Goal: Task Accomplishment & Management: Complete application form

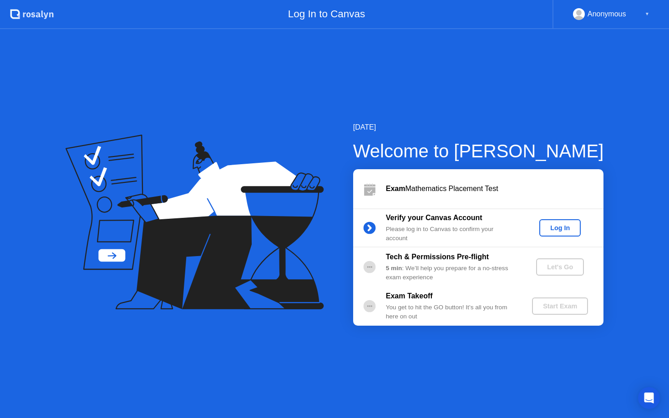
click at [560, 221] on button "Log In" at bounding box center [559, 227] width 41 height 17
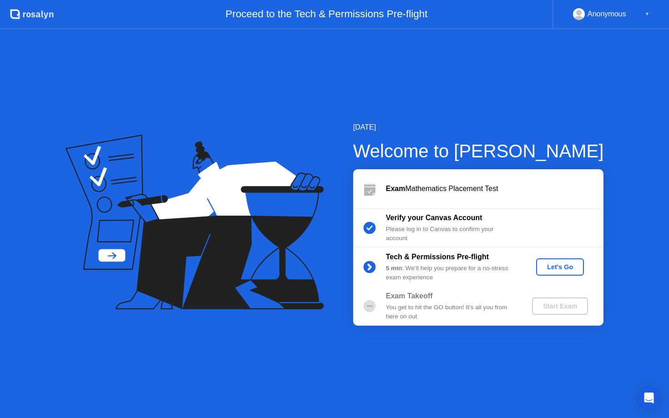
click at [541, 261] on button "Let's Go" at bounding box center [560, 266] width 48 height 17
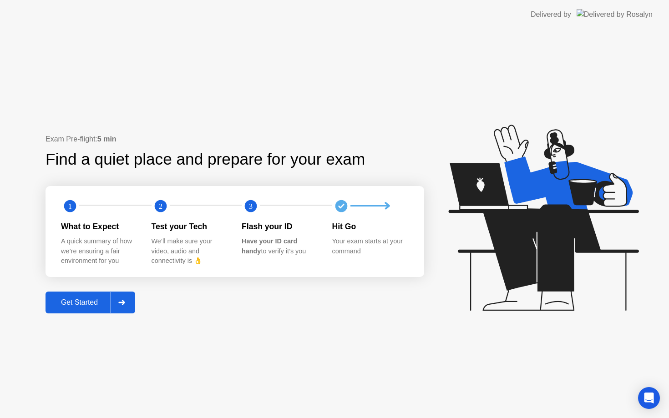
click at [57, 312] on button "Get Started" at bounding box center [90, 303] width 90 height 22
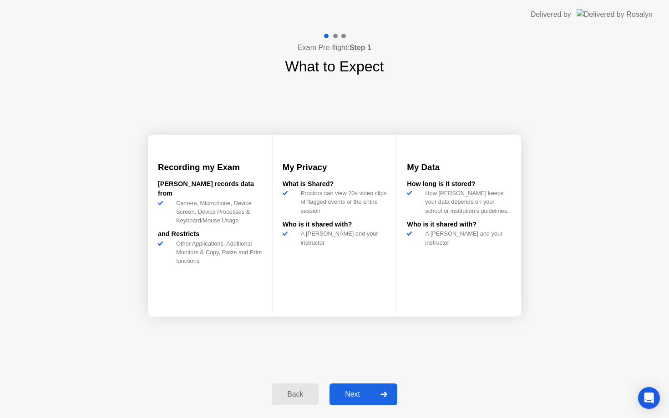
click at [356, 394] on div "Next" at bounding box center [352, 394] width 40 height 8
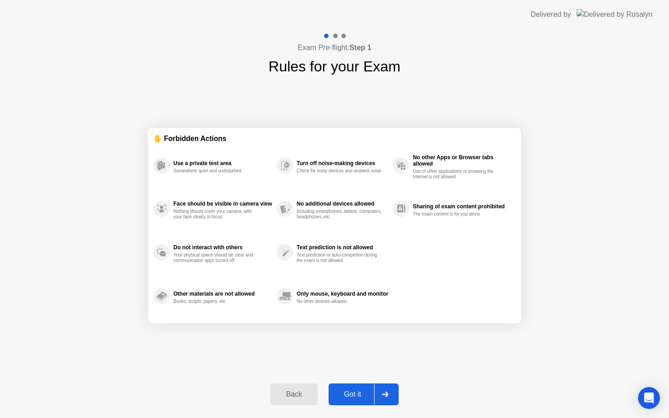
click at [355, 399] on div "Got it" at bounding box center [352, 394] width 43 height 8
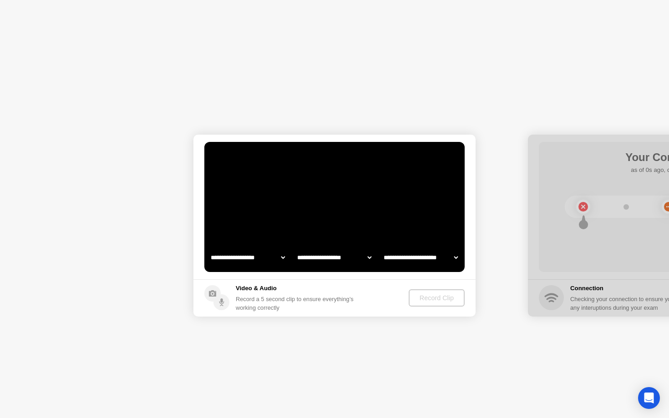
select select "**********"
select select "*******"
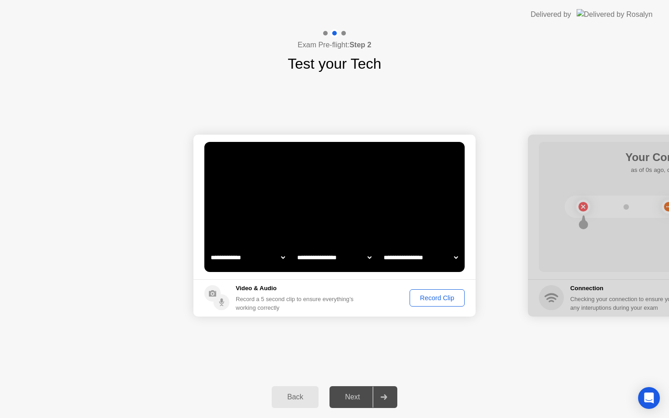
click at [416, 299] on div "Record Clip" at bounding box center [437, 297] width 49 height 7
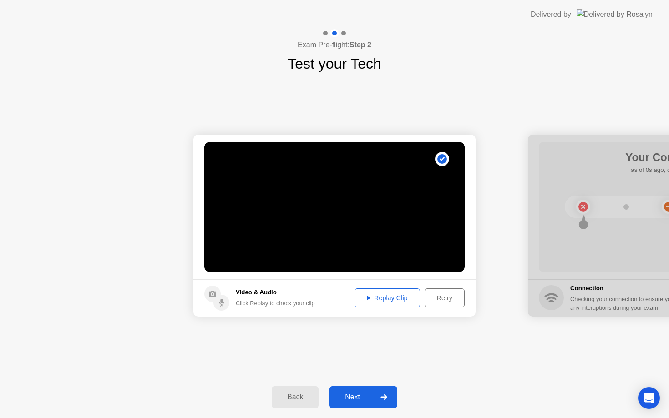
click at [351, 393] on div "Next" at bounding box center [352, 397] width 40 height 8
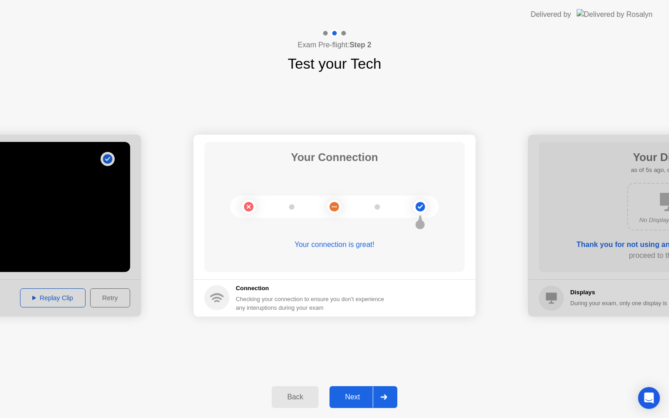
click at [339, 399] on div "Next" at bounding box center [352, 397] width 40 height 8
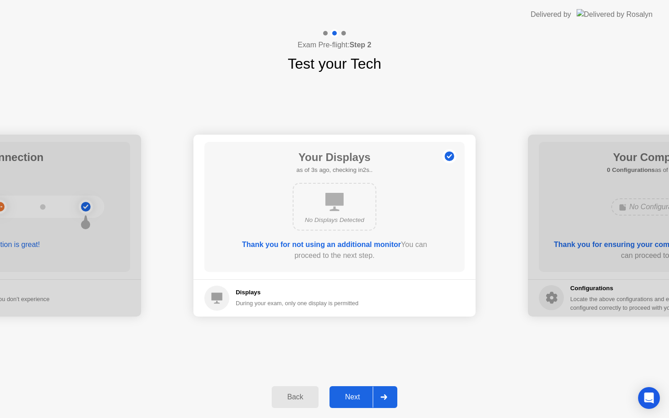
click at [339, 399] on div "Next" at bounding box center [352, 397] width 40 height 8
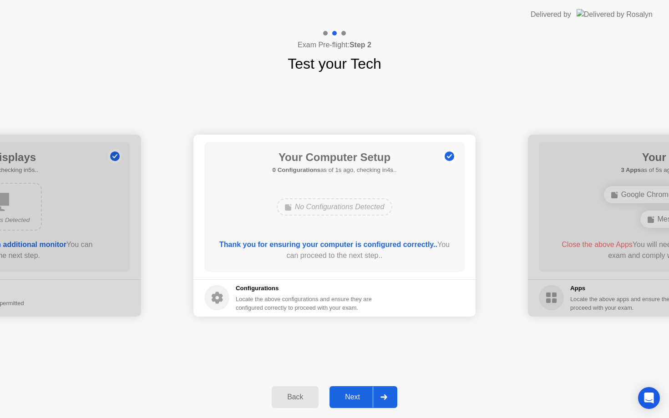
click at [339, 399] on div "Next" at bounding box center [352, 397] width 40 height 8
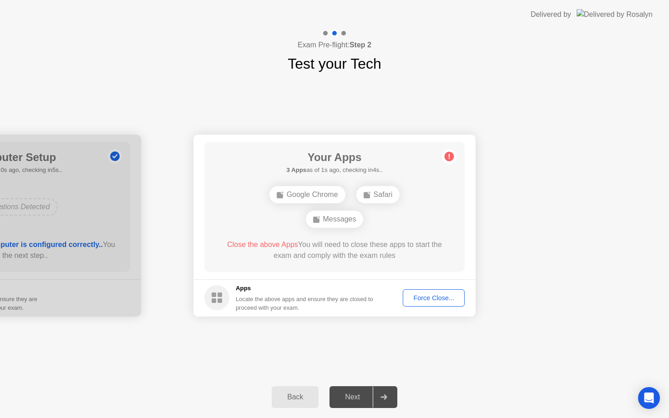
click at [339, 399] on div "Next" at bounding box center [352, 397] width 40 height 8
click at [453, 294] on div "Force Close..." at bounding box center [434, 297] width 56 height 7
click at [423, 298] on div "Force Close..." at bounding box center [434, 297] width 56 height 7
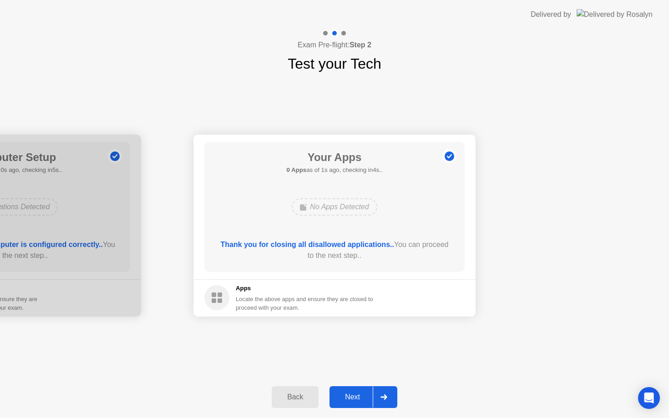
click at [338, 395] on div "Next" at bounding box center [352, 397] width 40 height 8
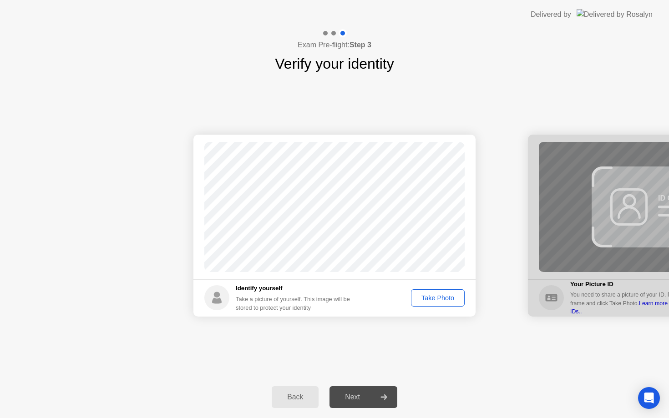
click at [434, 301] on div "Take Photo" at bounding box center [437, 297] width 47 height 7
click at [355, 393] on div "Next" at bounding box center [352, 397] width 40 height 8
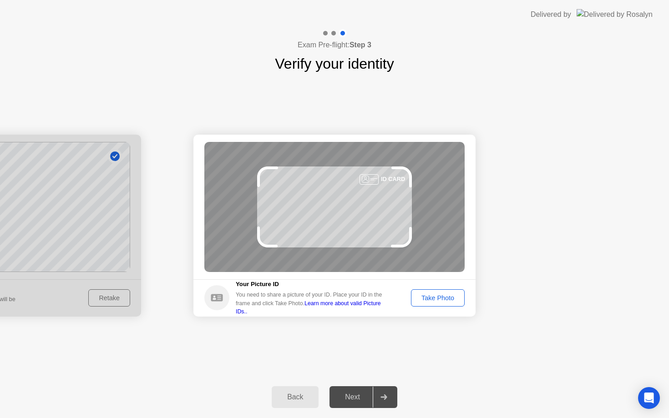
click at [431, 295] on div "Take Photo" at bounding box center [437, 297] width 47 height 7
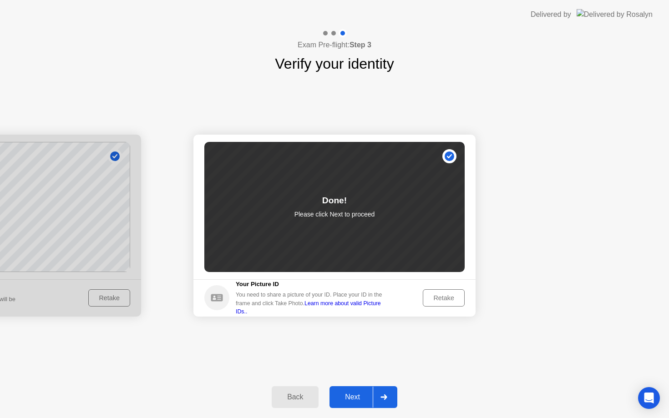
click at [345, 399] on div "Next" at bounding box center [352, 397] width 40 height 8
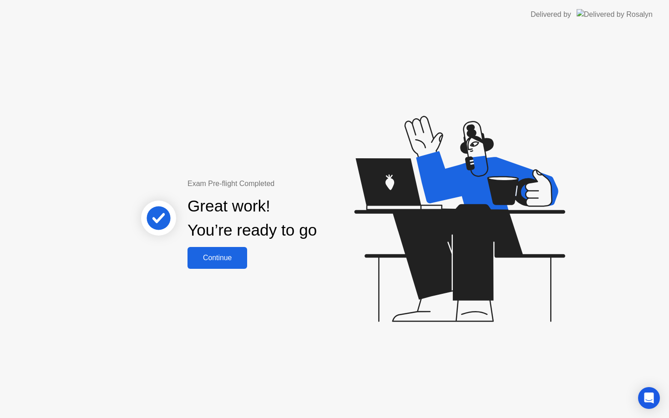
click at [230, 257] on div "Continue" at bounding box center [217, 258] width 54 height 8
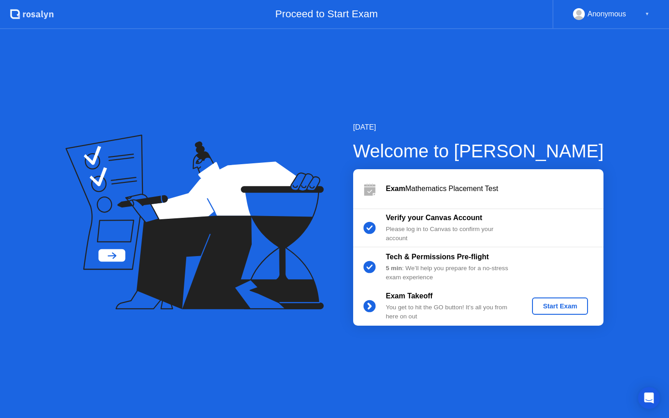
click at [553, 307] on div "Start Exam" at bounding box center [559, 306] width 49 height 7
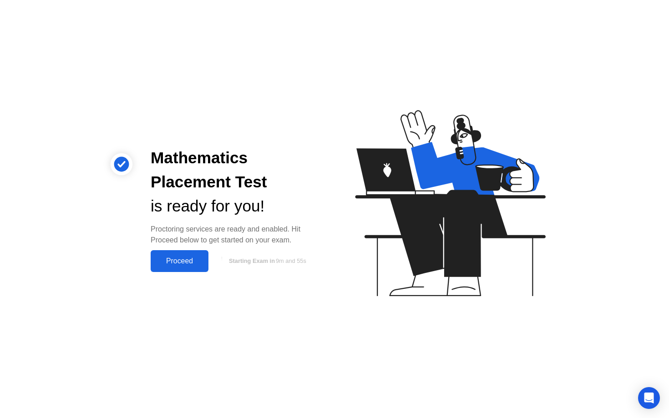
click at [183, 258] on div "Proceed" at bounding box center [179, 261] width 52 height 8
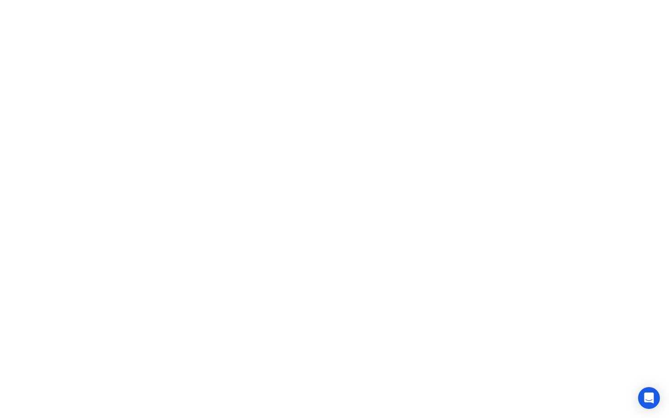
click div "Got it!"
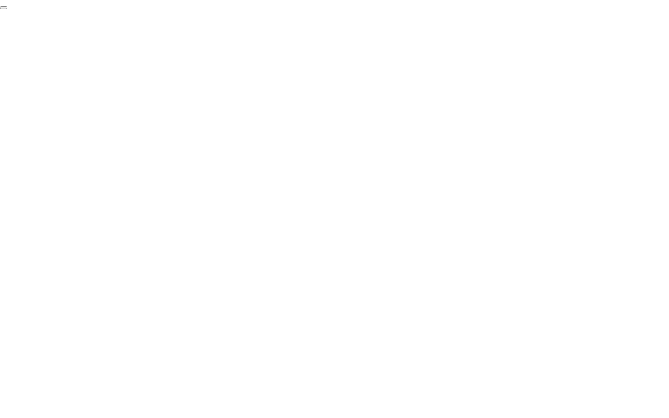
click div "End Proctoring Session"
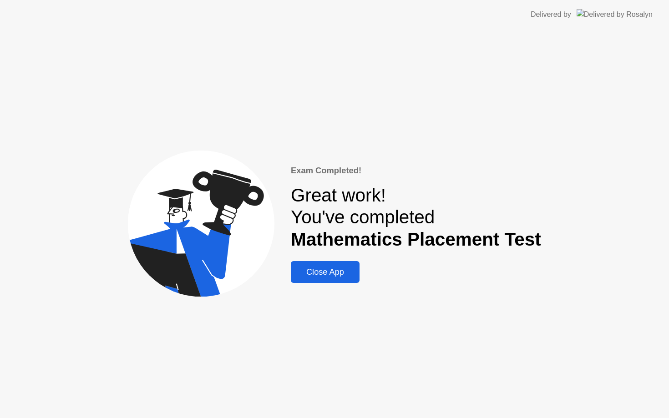
click at [318, 273] on div "Close App" at bounding box center [324, 273] width 63 height 10
